Goal: Use online tool/utility: Utilize a website feature to perform a specific function

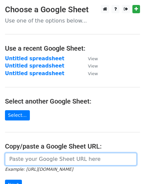
click at [70, 155] on input "url" at bounding box center [70, 159] width 131 height 13
click at [56, 158] on input "url" at bounding box center [70, 159] width 131 height 13
paste input "https://docs.google.com/spreadsheets/d/1hChWwTzEjmjEn1ujXEYiGQhjKYv7BFmJ7fj8GCB…"
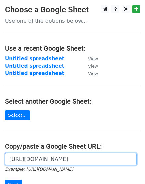
scroll to position [0, 140]
type input "https://docs.google.com/spreadsheets/d/1hChWwTzEjmjEn1ujXEYiGQhjKYv7BFmJ7fj8GCB…"
click at [5, 180] on input "Next" at bounding box center [13, 185] width 17 height 10
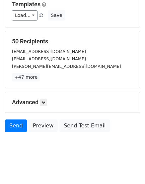
scroll to position [99, 0]
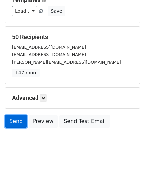
click at [8, 117] on link "Send" at bounding box center [16, 121] width 22 height 13
click at [12, 123] on link "Send" at bounding box center [16, 121] width 22 height 13
